Goal: Task Accomplishment & Management: Manage account settings

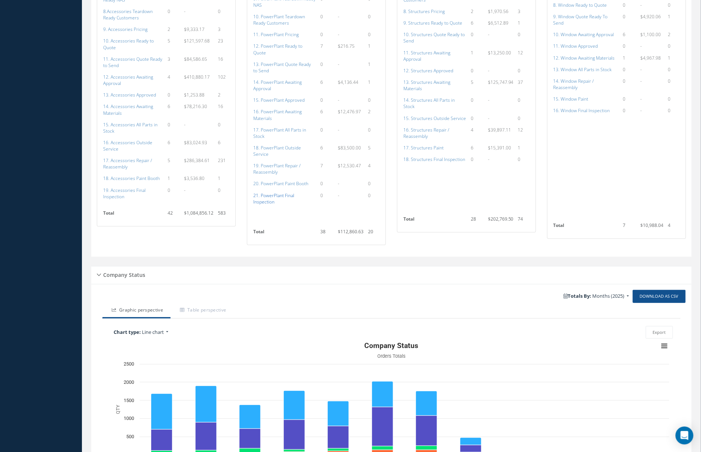
scroll to position [1028, 0]
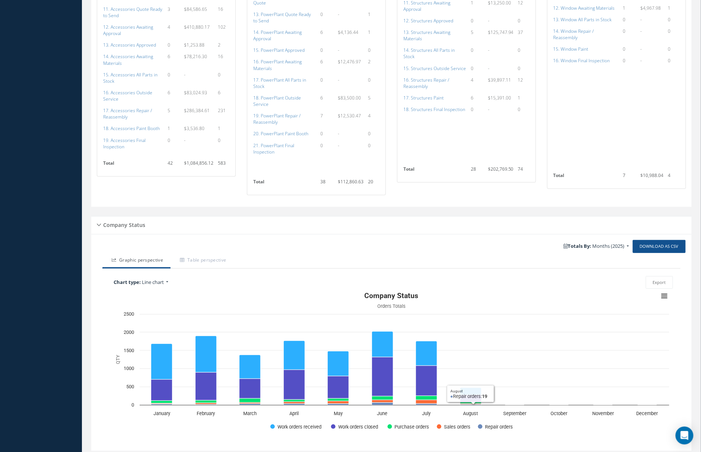
click at [478, 405] on icon "Interactive chart" at bounding box center [404, 405] width 529 height 0
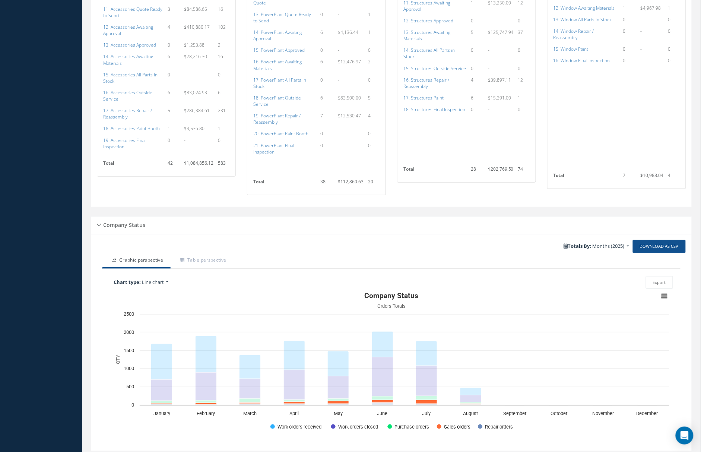
click at [441, 423] on button "Show Sales orders" at bounding box center [453, 426] width 33 height 6
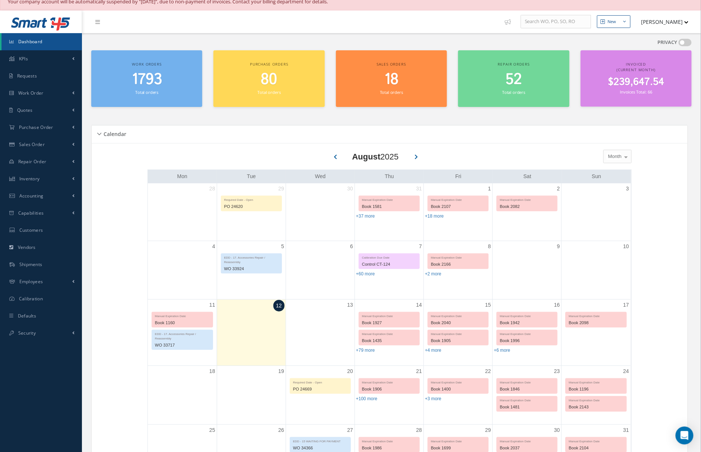
scroll to position [0, 0]
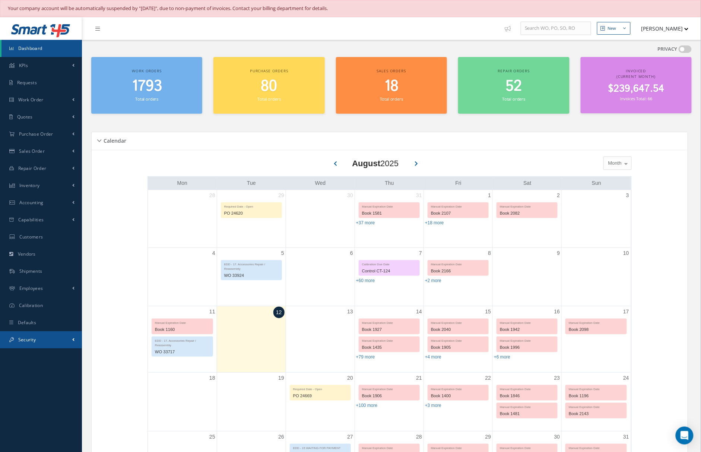
click at [47, 338] on link "Security" at bounding box center [41, 339] width 82 height 17
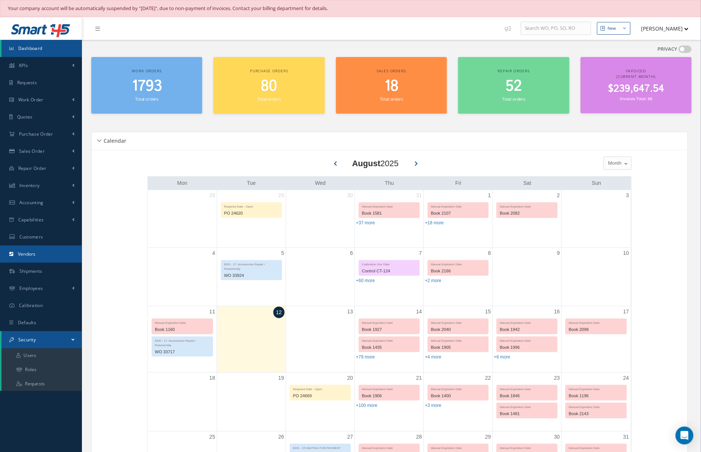
click at [49, 259] on link "Vendors" at bounding box center [41, 253] width 82 height 17
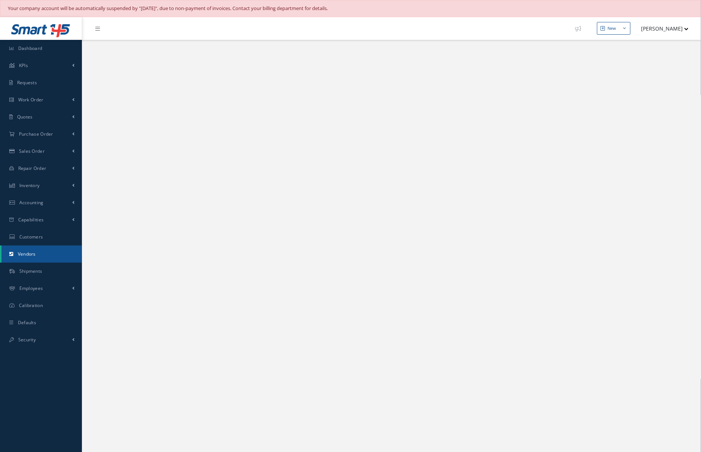
select select "25"
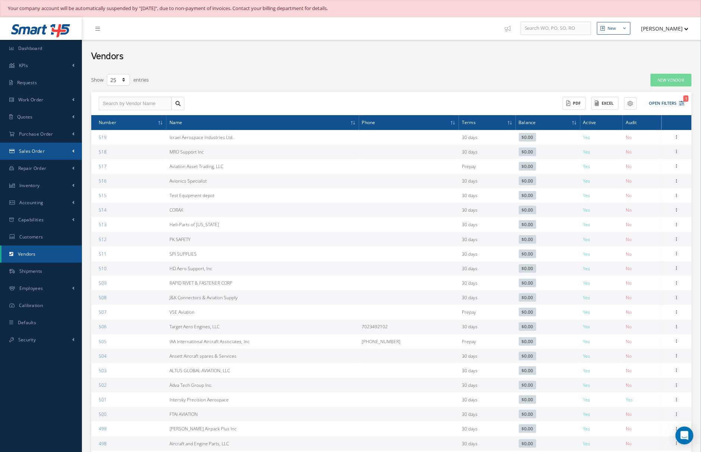
click at [53, 148] on link "Sales Order" at bounding box center [41, 151] width 82 height 17
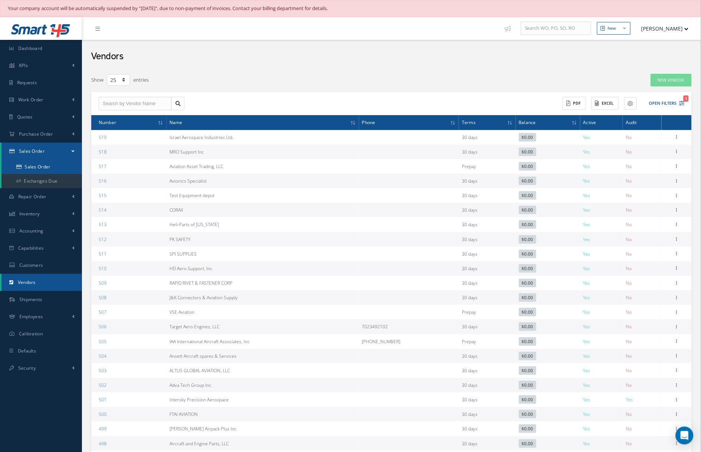
click at [47, 168] on link "Sales Order" at bounding box center [41, 167] width 80 height 14
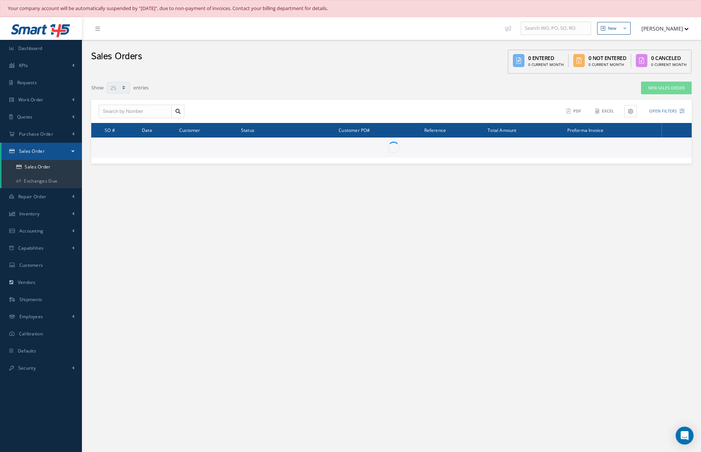
select select "25"
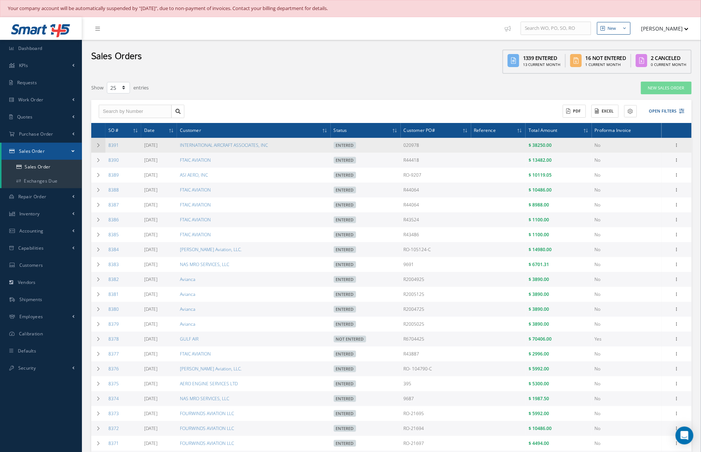
click at [97, 141] on td at bounding box center [98, 145] width 14 height 15
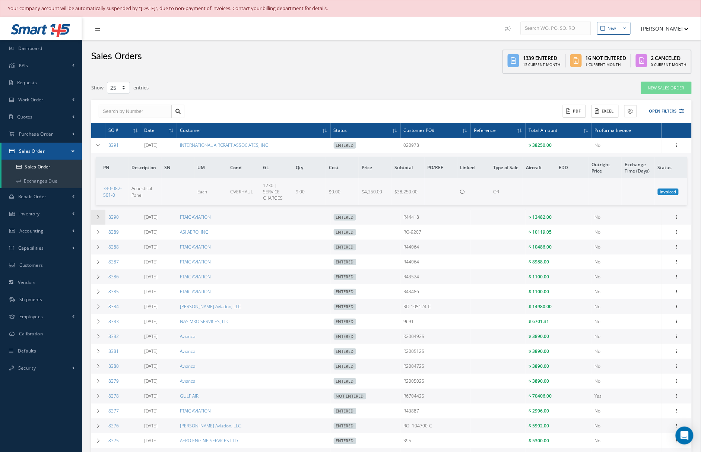
click at [100, 218] on icon at bounding box center [98, 217] width 5 height 4
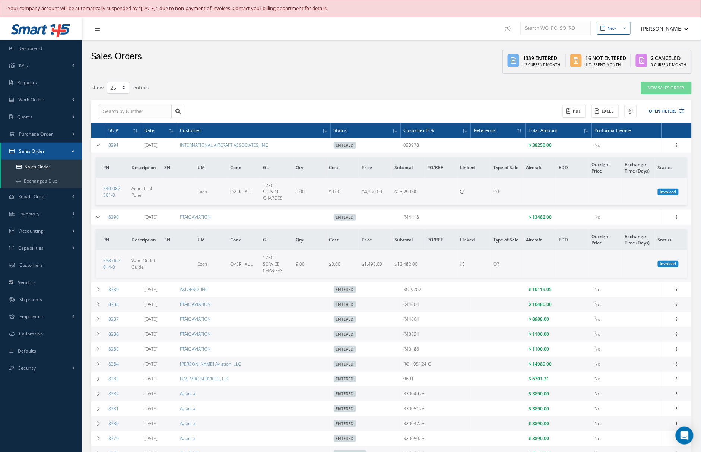
click at [52, 32] on icon at bounding box center [52, 33] width 3 height 3
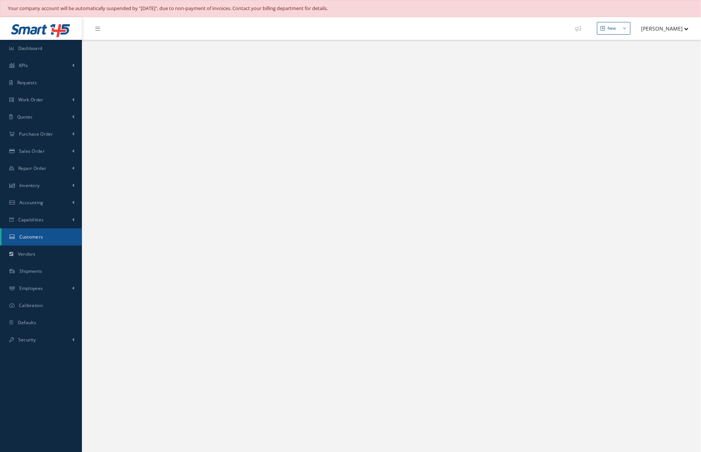
select select "25"
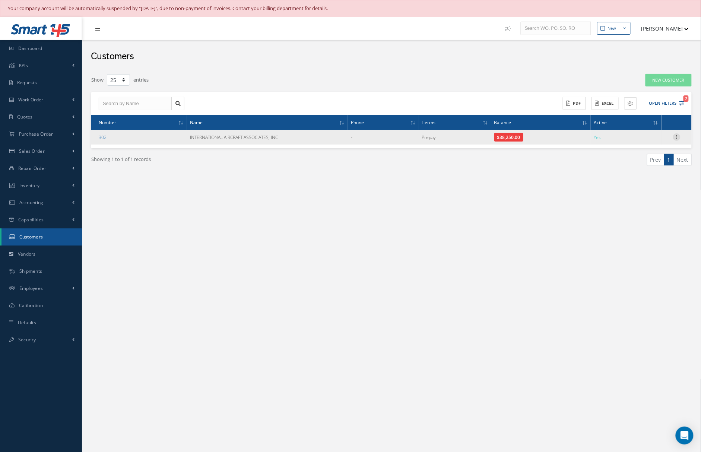
click at [675, 139] on icon at bounding box center [676, 136] width 7 height 6
click at [648, 141] on link "Show" at bounding box center [642, 142] width 59 height 10
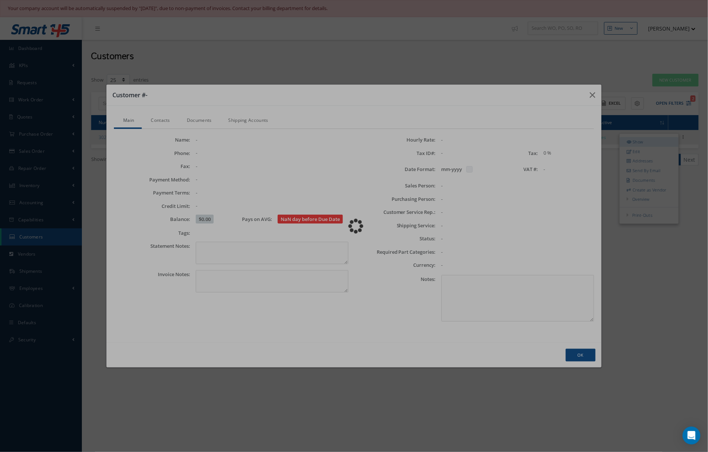
checkbox input "false"
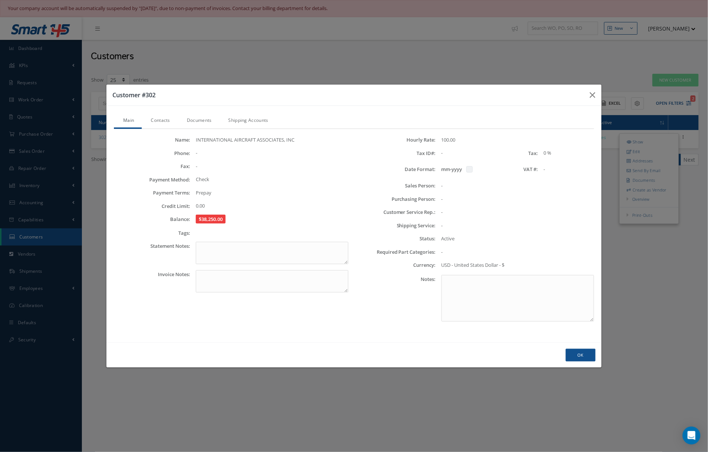
click at [156, 118] on link "Contacts" at bounding box center [160, 121] width 36 height 16
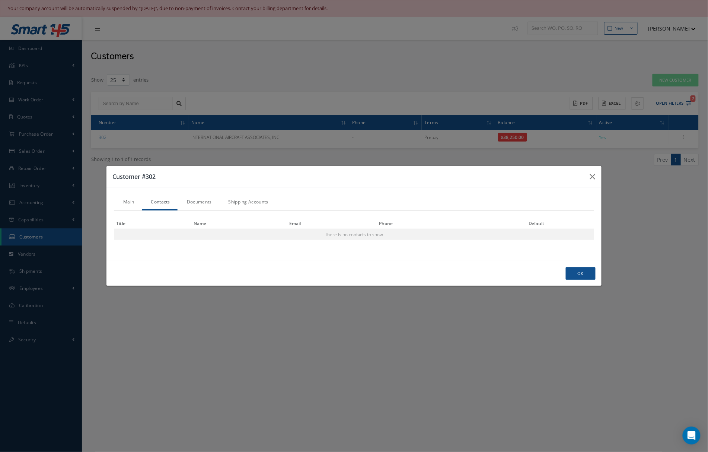
click at [203, 200] on link "Documents" at bounding box center [199, 203] width 42 height 16
click at [243, 197] on link "Shipping Accounts" at bounding box center [247, 202] width 57 height 16
click at [136, 203] on link "Main" at bounding box center [128, 203] width 28 height 16
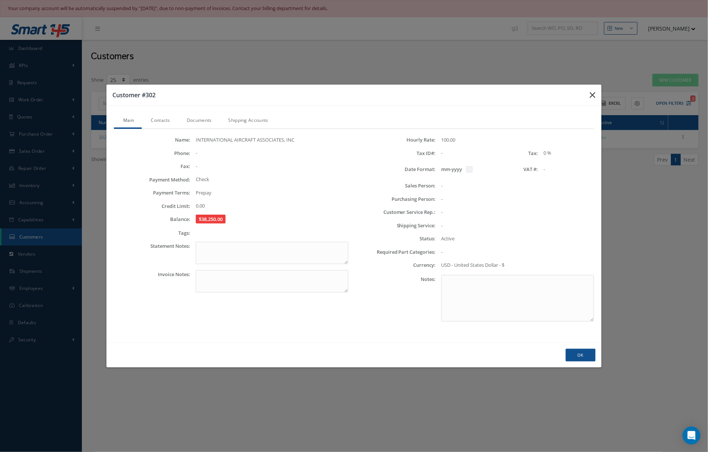
click at [590, 95] on icon "button" at bounding box center [593, 94] width 6 height 9
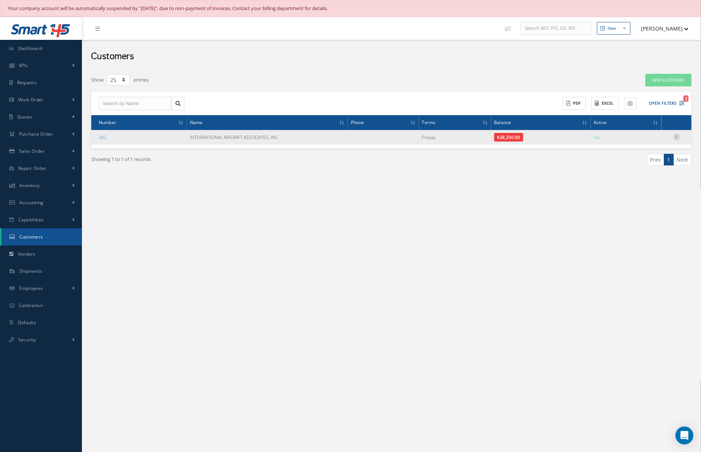
click at [677, 134] on icon at bounding box center [676, 136] width 7 height 6
click at [102, 138] on link "302" at bounding box center [103, 137] width 8 height 6
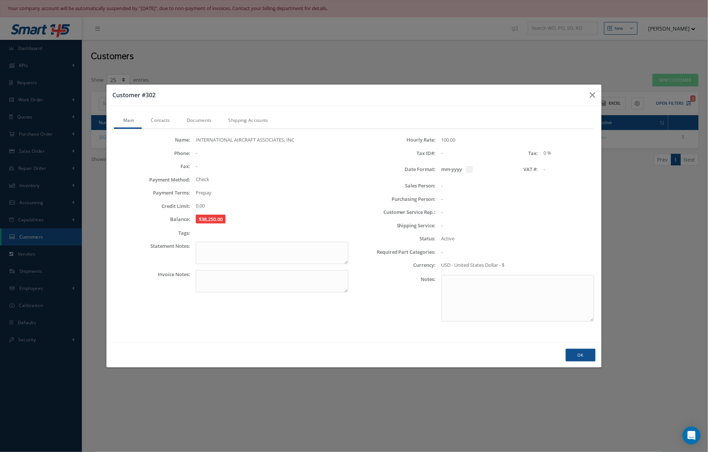
click at [194, 123] on link "Documents" at bounding box center [199, 121] width 42 height 16
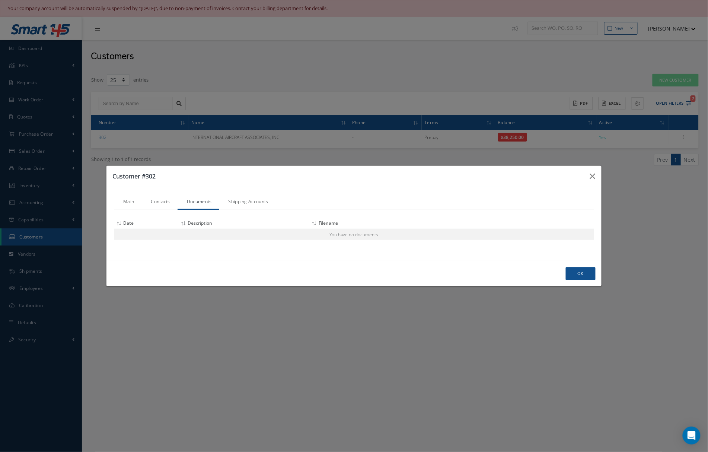
click at [163, 200] on link "Contacts" at bounding box center [160, 202] width 36 height 16
click at [252, 205] on link "Shipping Accounts" at bounding box center [247, 203] width 57 height 16
click at [597, 176] on button "button" at bounding box center [592, 176] width 17 height 21
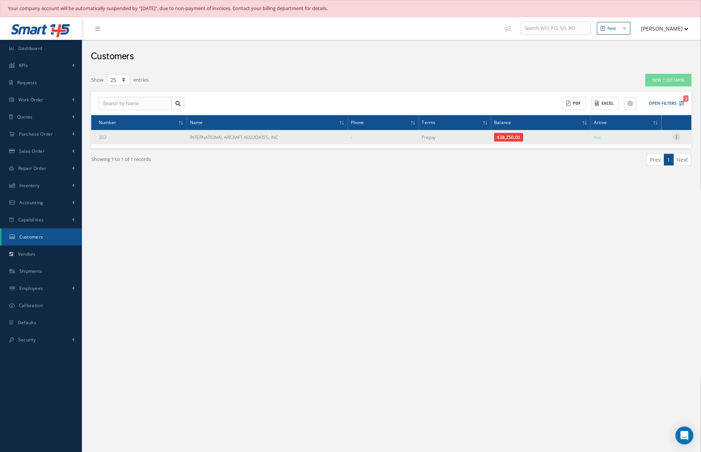
click at [675, 139] on icon at bounding box center [676, 136] width 7 height 6
click at [651, 153] on link "Edit" at bounding box center [642, 152] width 59 height 10
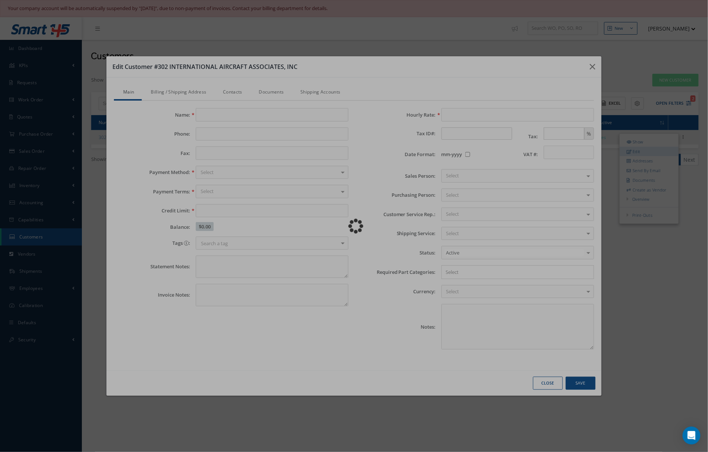
type input "INTERNATIONAL AIRCRAFT ASSOCIATES, INC"
type input "0.00"
type input "100.00"
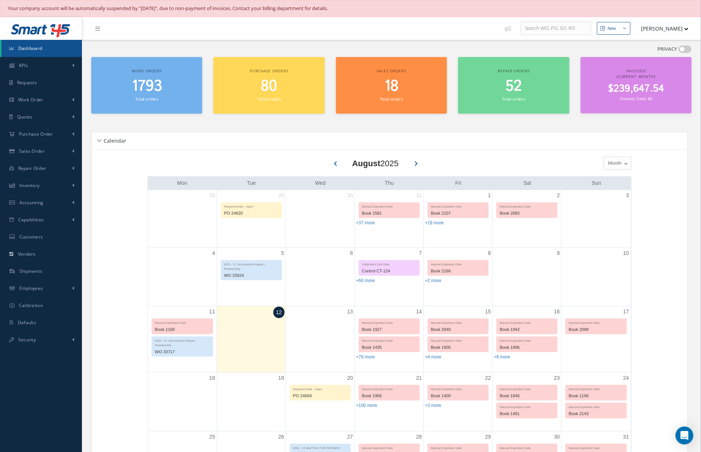
click at [653, 29] on button "[PERSON_NAME]" at bounding box center [661, 28] width 54 height 15
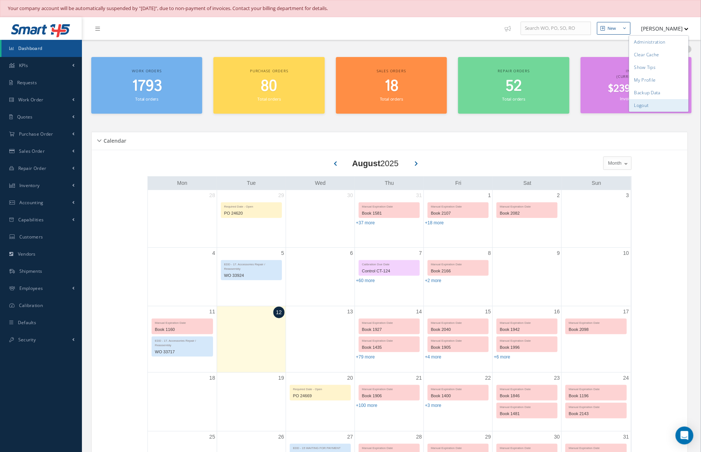
click at [657, 105] on link "Logout" at bounding box center [659, 105] width 60 height 13
